Goal: Task Accomplishment & Management: Complete application form

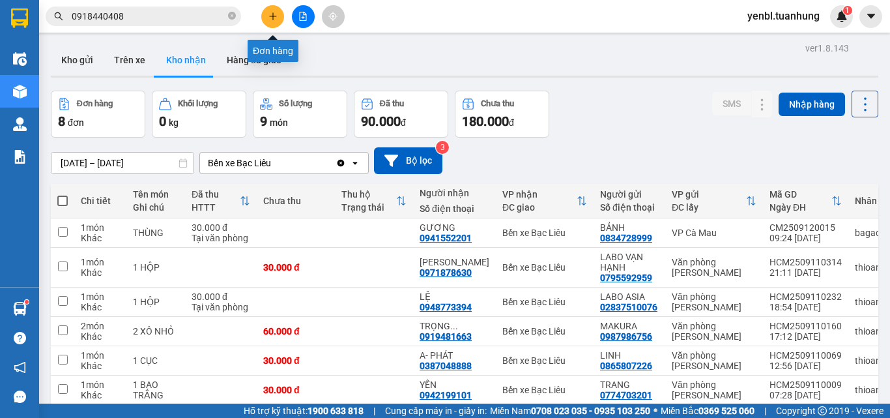
click at [276, 15] on icon "plus" at bounding box center [273, 16] width 9 height 9
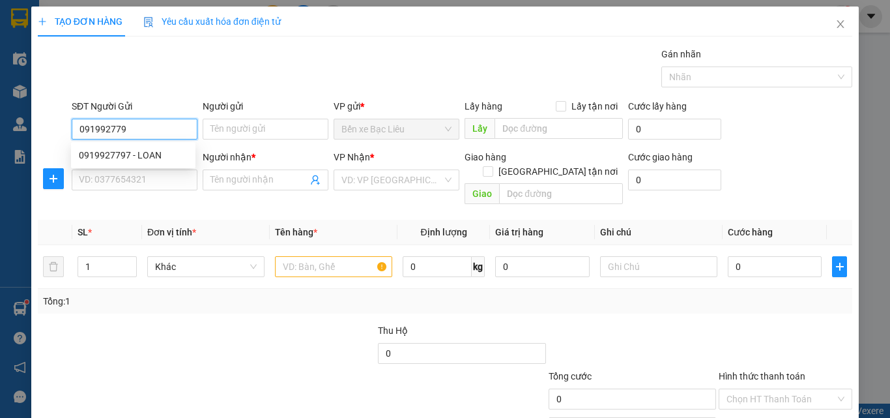
type input "0919927797"
click at [157, 157] on div "0919927797 - LOAN" at bounding box center [133, 155] width 109 height 14
type input "LOAN"
type input "0919927797"
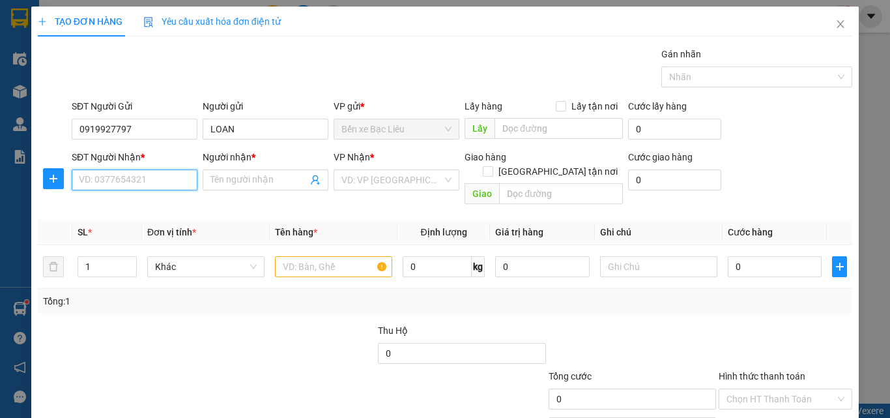
click at [175, 185] on input "SĐT Người Nhận *" at bounding box center [135, 179] width 126 height 21
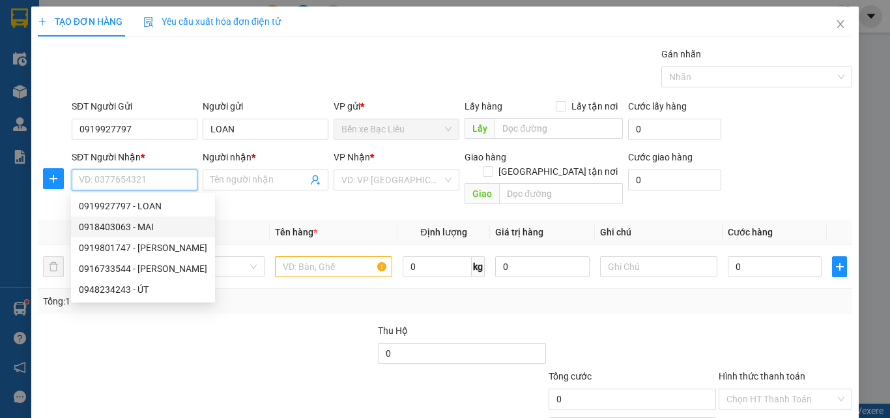
click at [179, 220] on div "0918403063 - MAI" at bounding box center [143, 227] width 128 height 14
type input "0918403063"
type input "MAI"
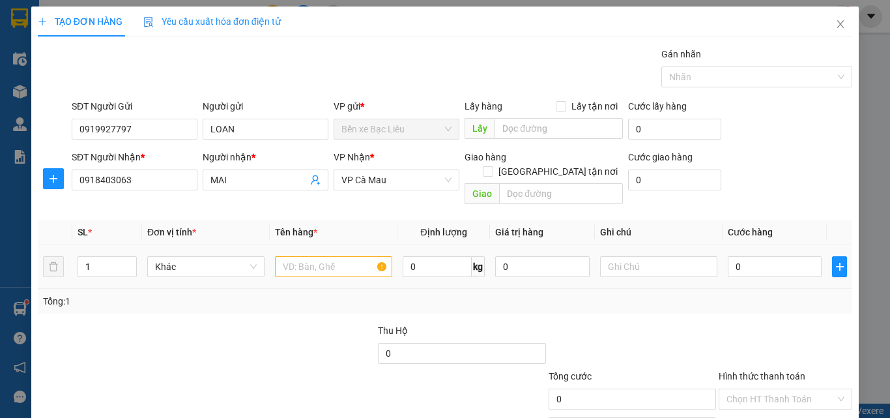
click at [304, 268] on td at bounding box center [334, 267] width 128 height 44
click at [303, 257] on input "text" at bounding box center [333, 266] width 117 height 21
type input "1 BỌC"
click at [729, 256] on input "0" at bounding box center [775, 266] width 94 height 21
type input "3"
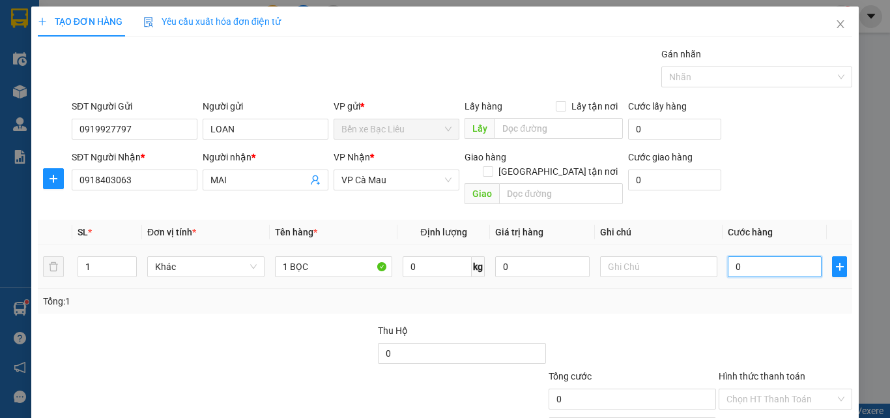
type input "3"
type input "30"
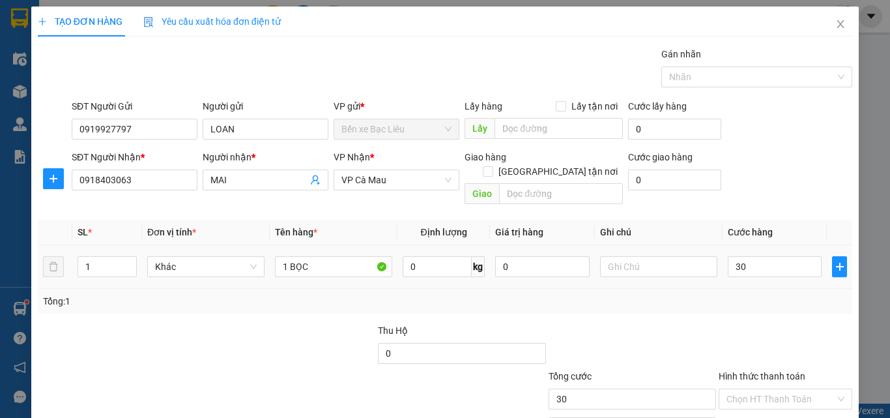
type input "30.000"
click at [742, 289] on div "Tổng: 1" at bounding box center [445, 301] width 815 height 25
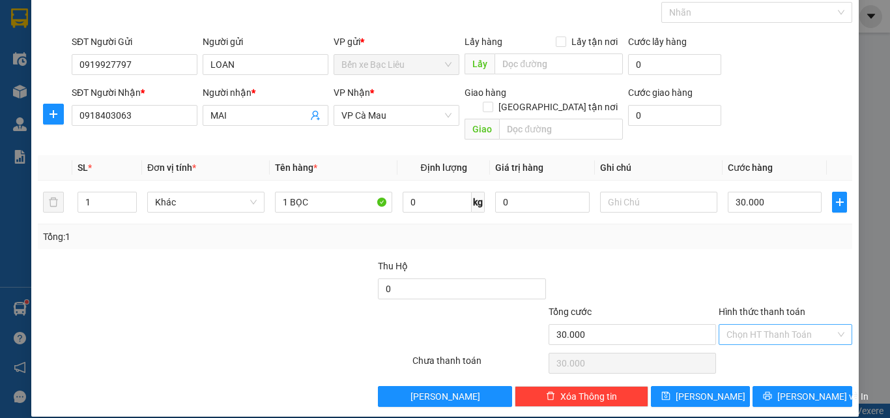
click at [785, 325] on input "Hình thức thanh toán" at bounding box center [781, 335] width 109 height 20
click at [785, 339] on div "Tại văn phòng" at bounding box center [778, 346] width 117 height 14
type input "0"
click at [793, 389] on span "[PERSON_NAME] và In" at bounding box center [823, 396] width 91 height 14
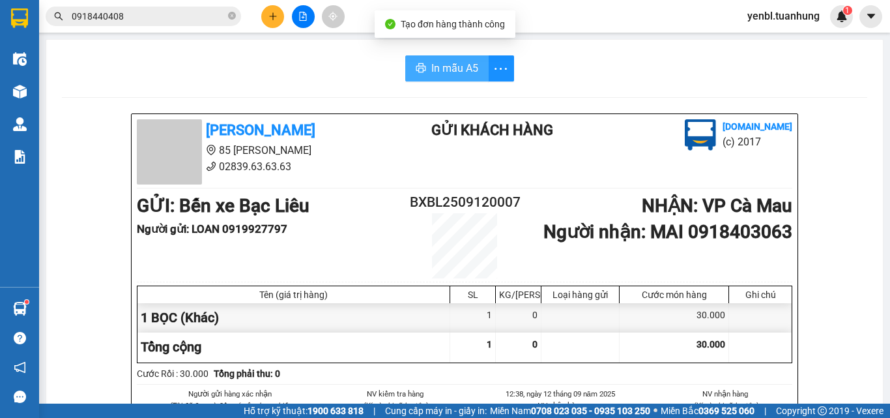
click at [442, 70] on span "In mẫu A5" at bounding box center [454, 68] width 47 height 16
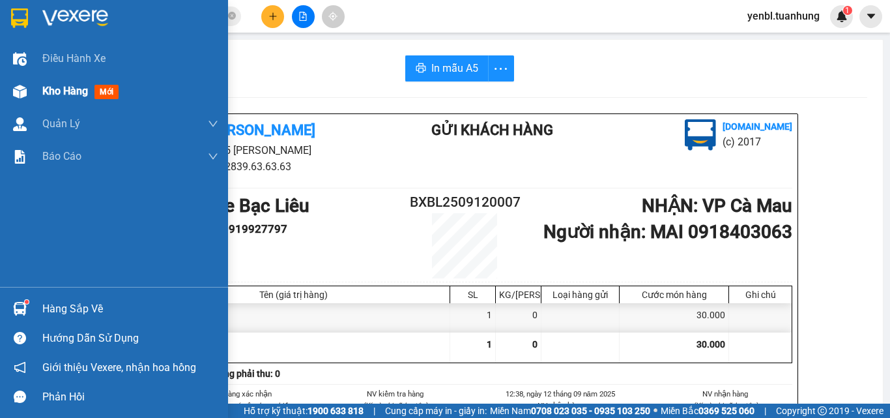
click at [38, 93] on div "Kho hàng mới" at bounding box center [114, 91] width 228 height 33
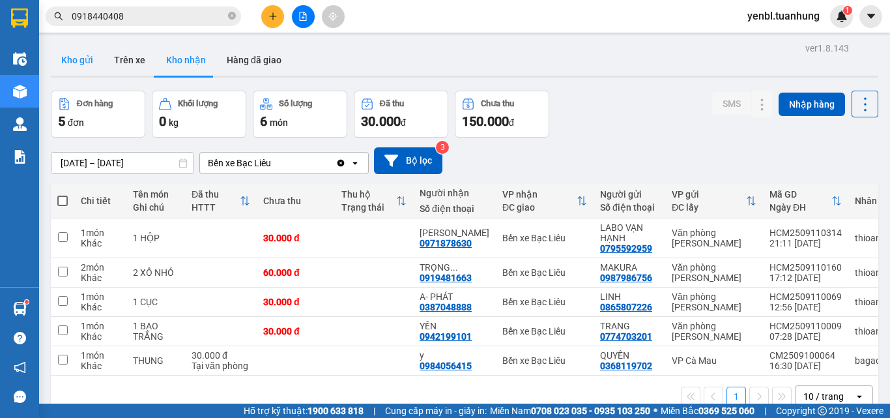
click at [82, 59] on button "Kho gửi" at bounding box center [77, 59] width 53 height 31
